Goal: Transaction & Acquisition: Purchase product/service

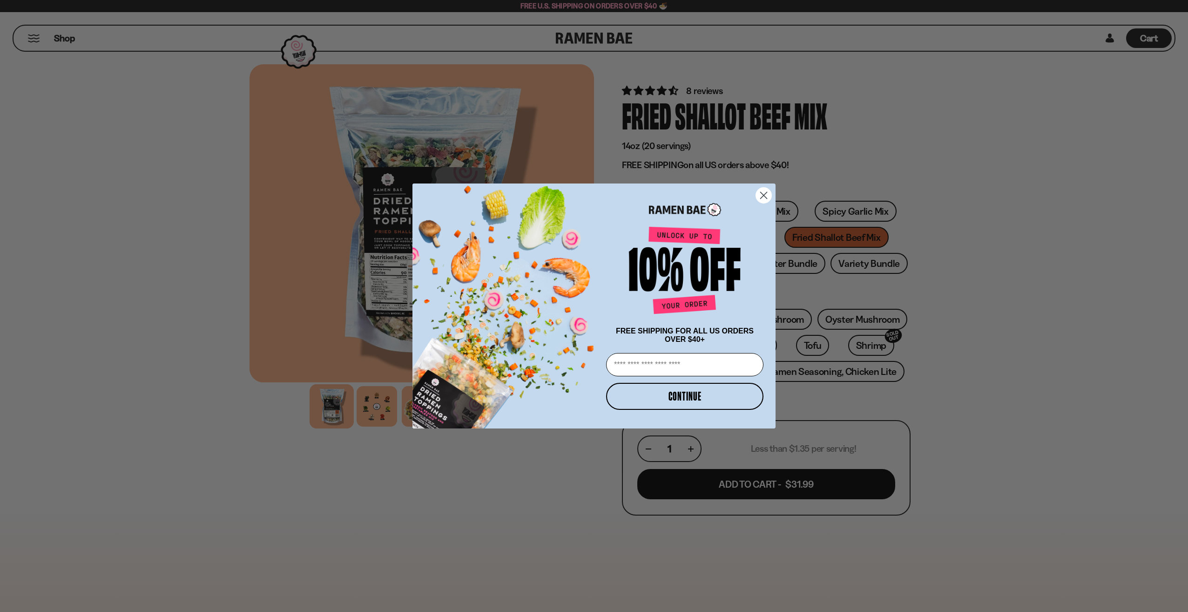
click at [679, 368] on input "Email" at bounding box center [684, 364] width 157 height 23
type input "**********"
click at [688, 393] on button "CONTINUE" at bounding box center [684, 396] width 157 height 27
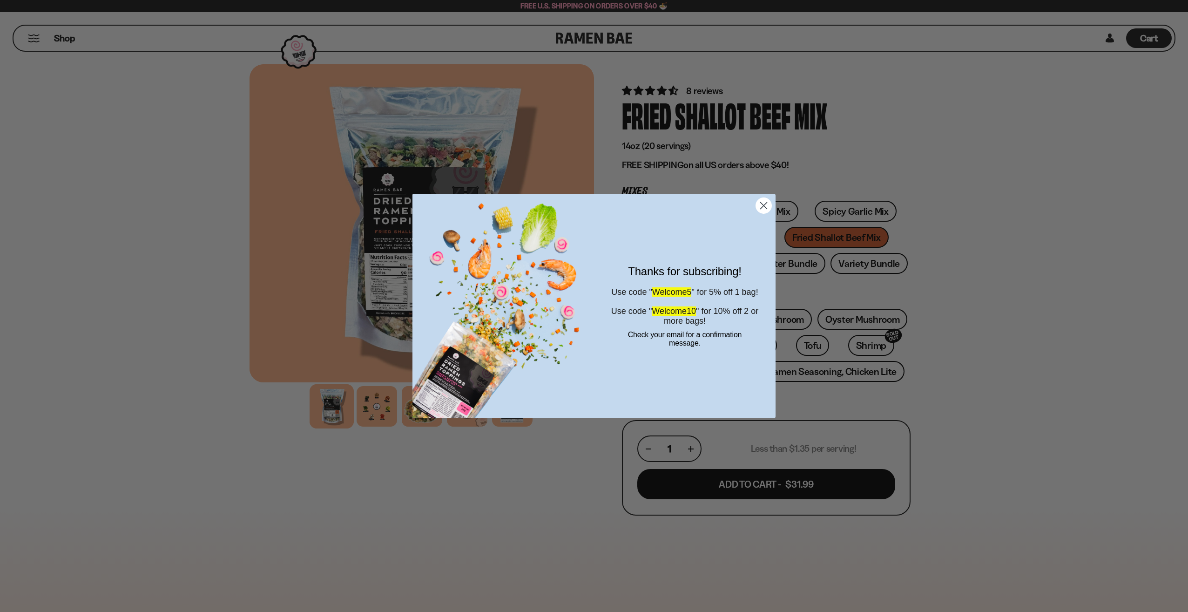
click at [764, 207] on icon "Close dialog" at bounding box center [764, 205] width 7 height 7
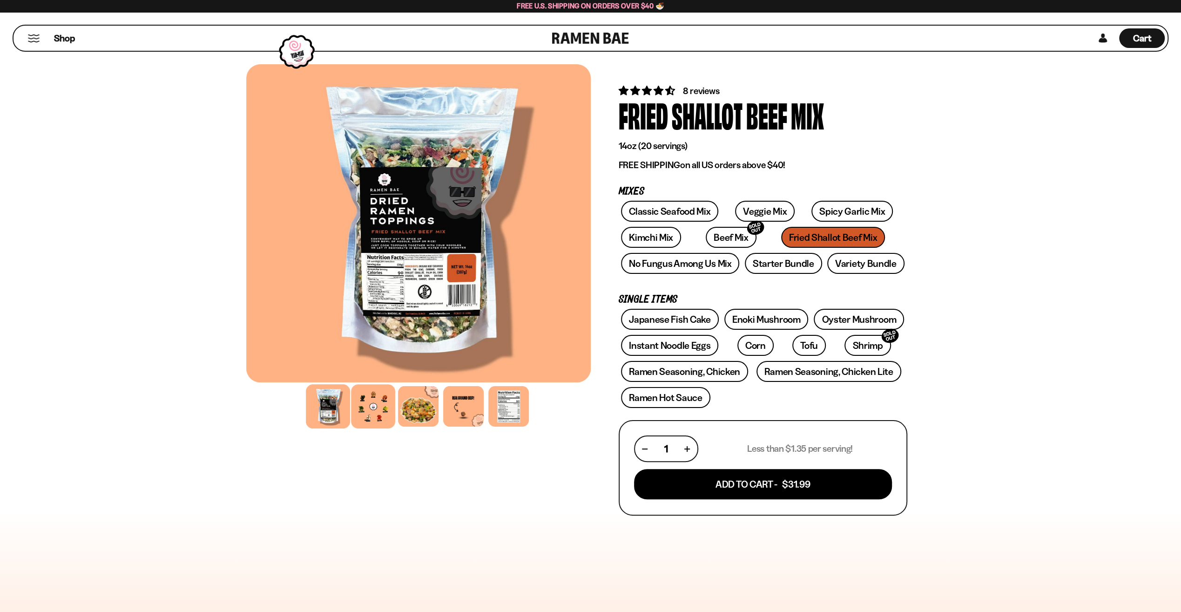
click at [378, 408] on div at bounding box center [373, 406] width 44 height 44
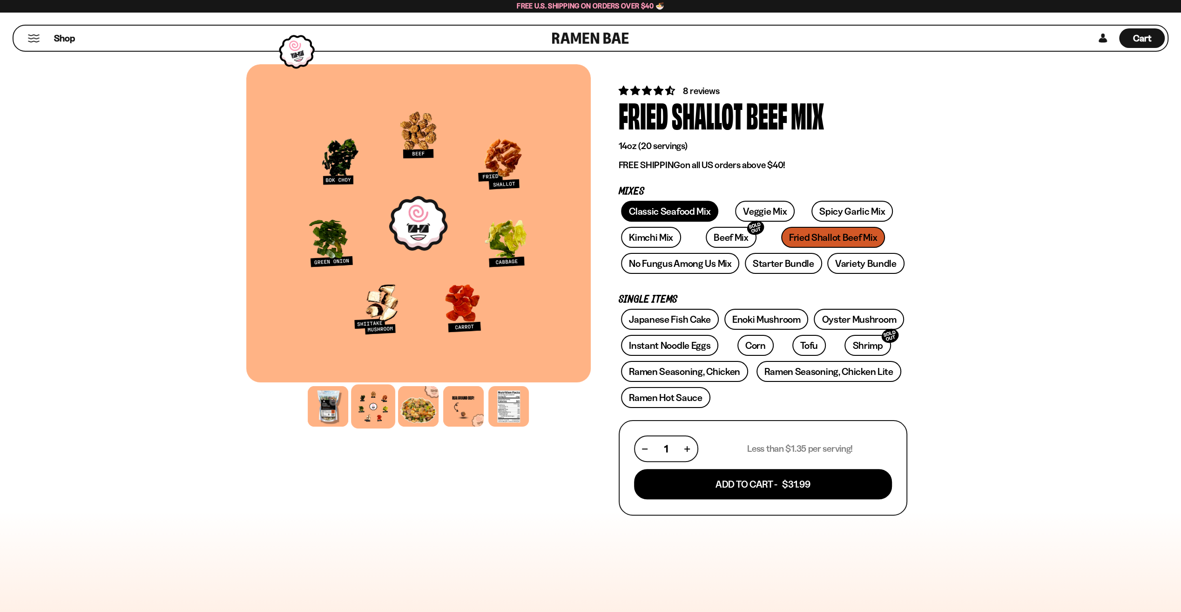
click at [667, 206] on link "Classic Seafood Mix" at bounding box center [669, 211] width 97 height 21
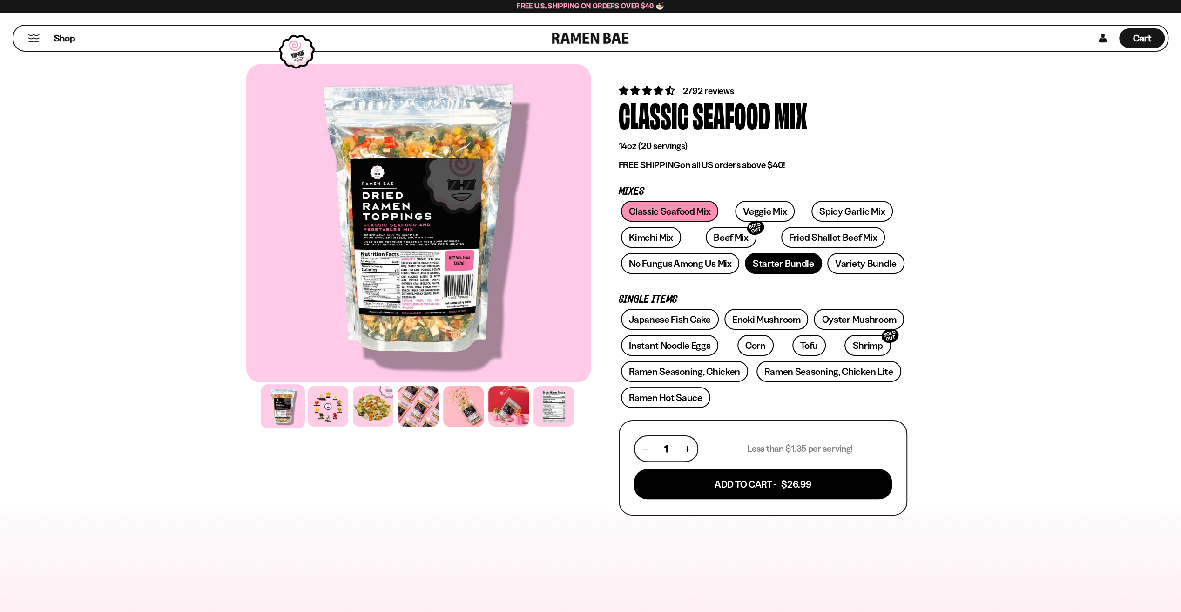
click at [787, 261] on link "Starter Bundle" at bounding box center [783, 263] width 77 height 21
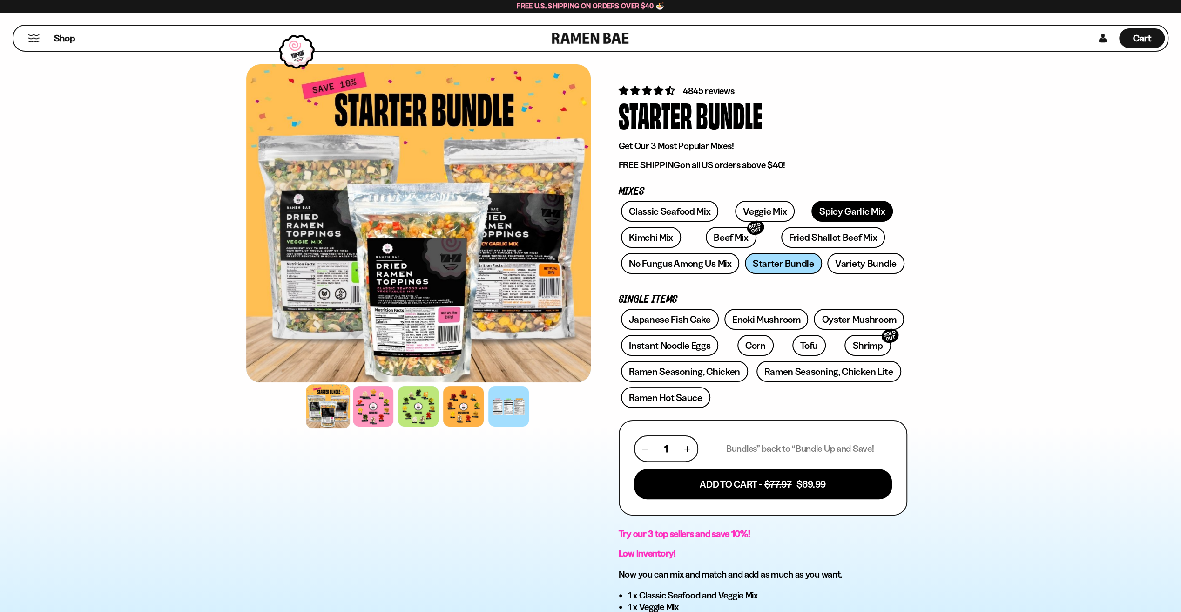
click at [824, 206] on link "Spicy Garlic Mix" at bounding box center [851, 211] width 81 height 21
